Goal: Find specific page/section: Find specific page/section

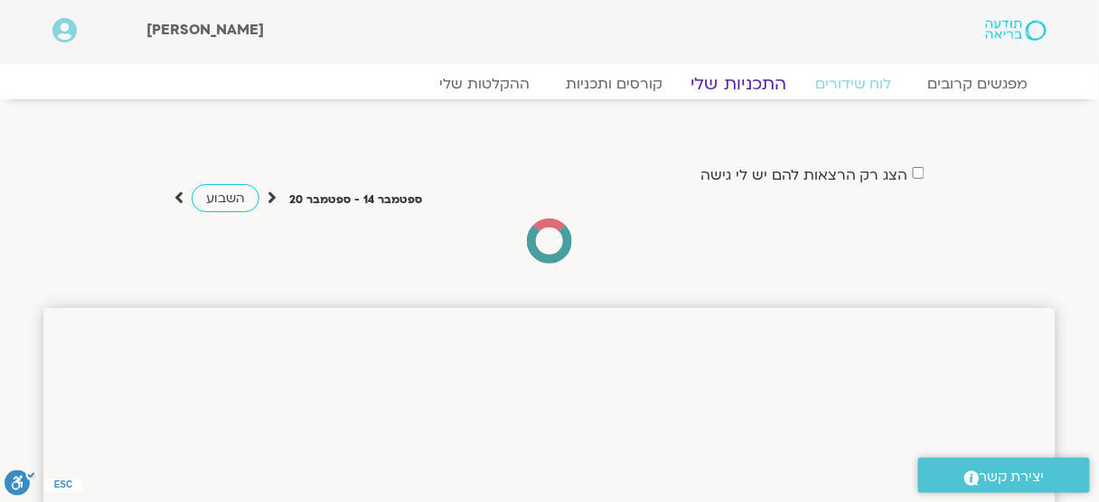
click at [763, 76] on link "התכניות שלי" at bounding box center [739, 84] width 140 height 22
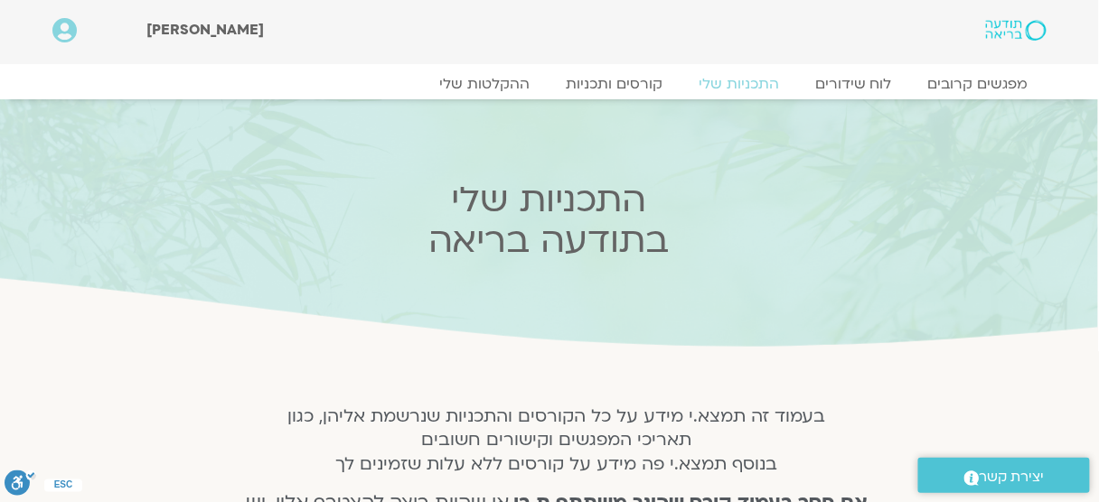
drag, startPoint x: 1082, startPoint y: 187, endPoint x: 1068, endPoint y: 122, distance: 66.5
click at [1068, 122] on section "התכניות שלי בתודעה בריאה" at bounding box center [548, 225] width 1099 height 252
